Goal: Information Seeking & Learning: Understand process/instructions

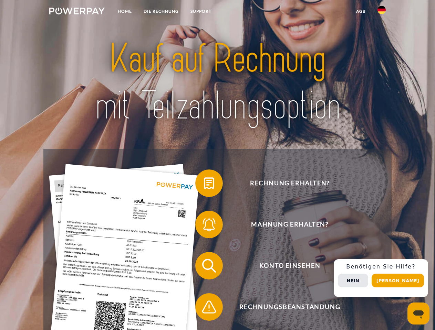
click at [77, 12] on img at bounding box center [76, 11] width 55 height 7
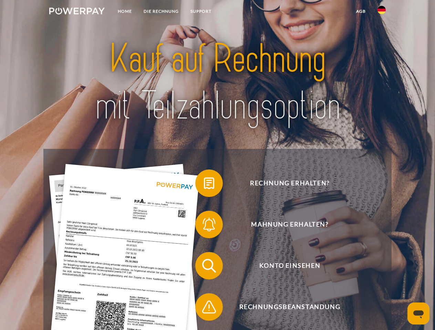
click at [381, 12] on img at bounding box center [381, 10] width 8 height 8
click at [360, 11] on link "agb" at bounding box center [360, 11] width 21 height 12
click at [204, 185] on span at bounding box center [198, 183] width 34 height 34
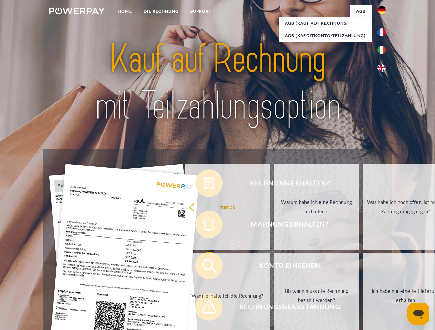
click at [204, 226] on div "zurück Warum habe ich eine Rechnung erhalten? Was habe ich noch offen, ist mein…" at bounding box center [317, 252] width 278 height 178
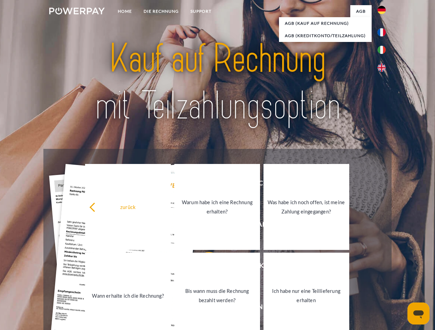
click at [204, 267] on link "Bis wann muss die Rechnung bezahlt werden?" at bounding box center [217, 296] width 86 height 86
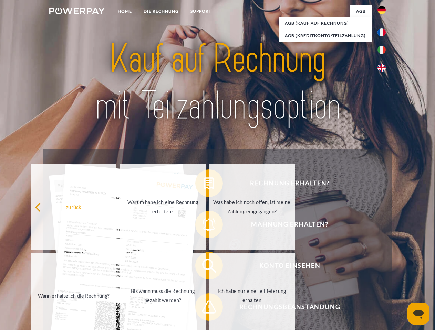
click at [204, 309] on span at bounding box center [198, 307] width 34 height 34
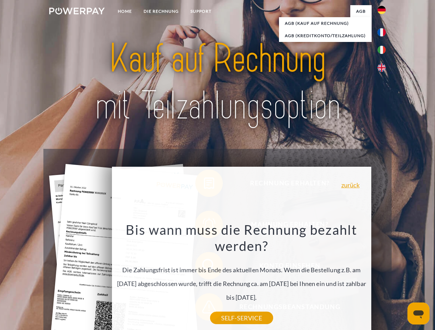
click at [383, 278] on div "Rechnung erhalten? Mahnung erhalten? Konto einsehen" at bounding box center [217, 286] width 348 height 275
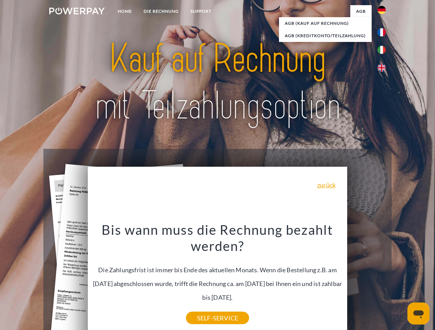
click at [366, 280] on span "Konto einsehen" at bounding box center [289, 266] width 169 height 28
click at [400, 281] on header "Home DIE RECHNUNG SUPPORT" at bounding box center [217, 237] width 435 height 475
